Goal: Task Accomplishment & Management: Manage account settings

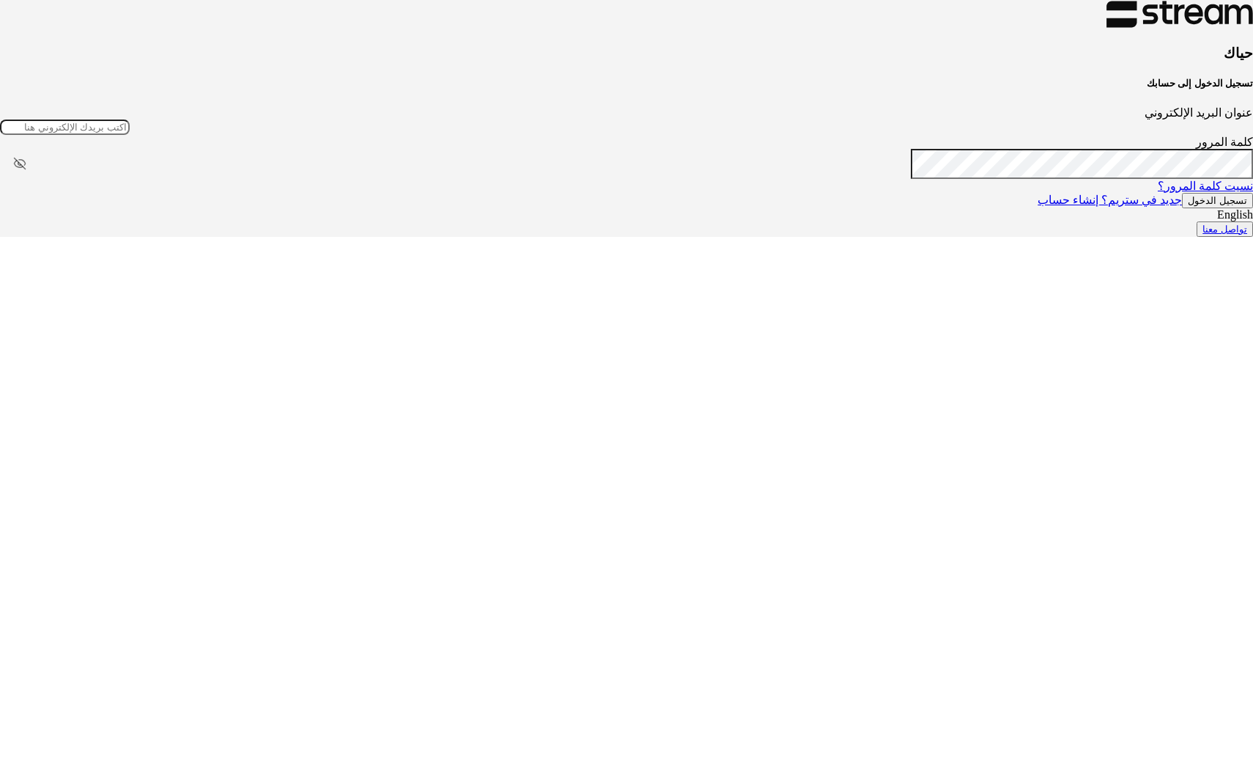
type input "[EMAIL_ADDRESS][DOMAIN_NAME]"
click at [1182, 208] on button "تسجيل الدخول" at bounding box center [1217, 200] width 71 height 15
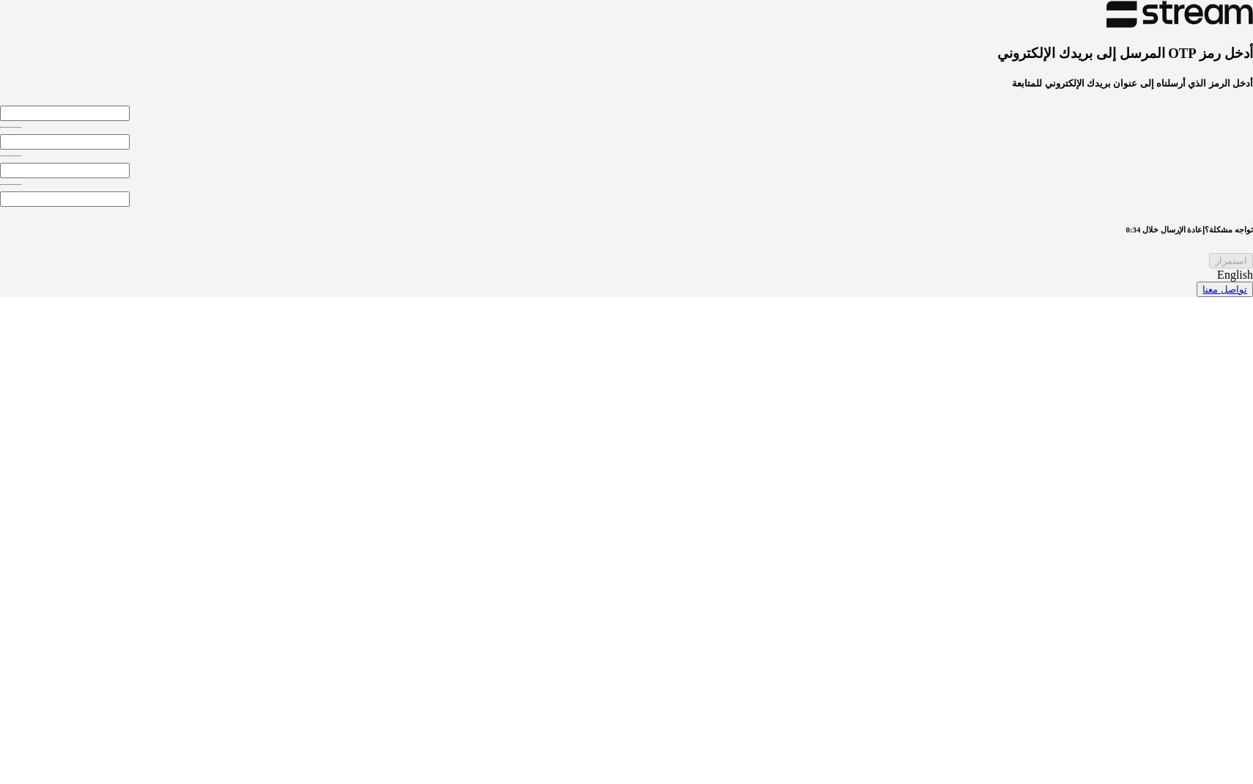
type input "7"
type input "5"
type input "9"
type input "8"
